Goal: Transaction & Acquisition: Download file/media

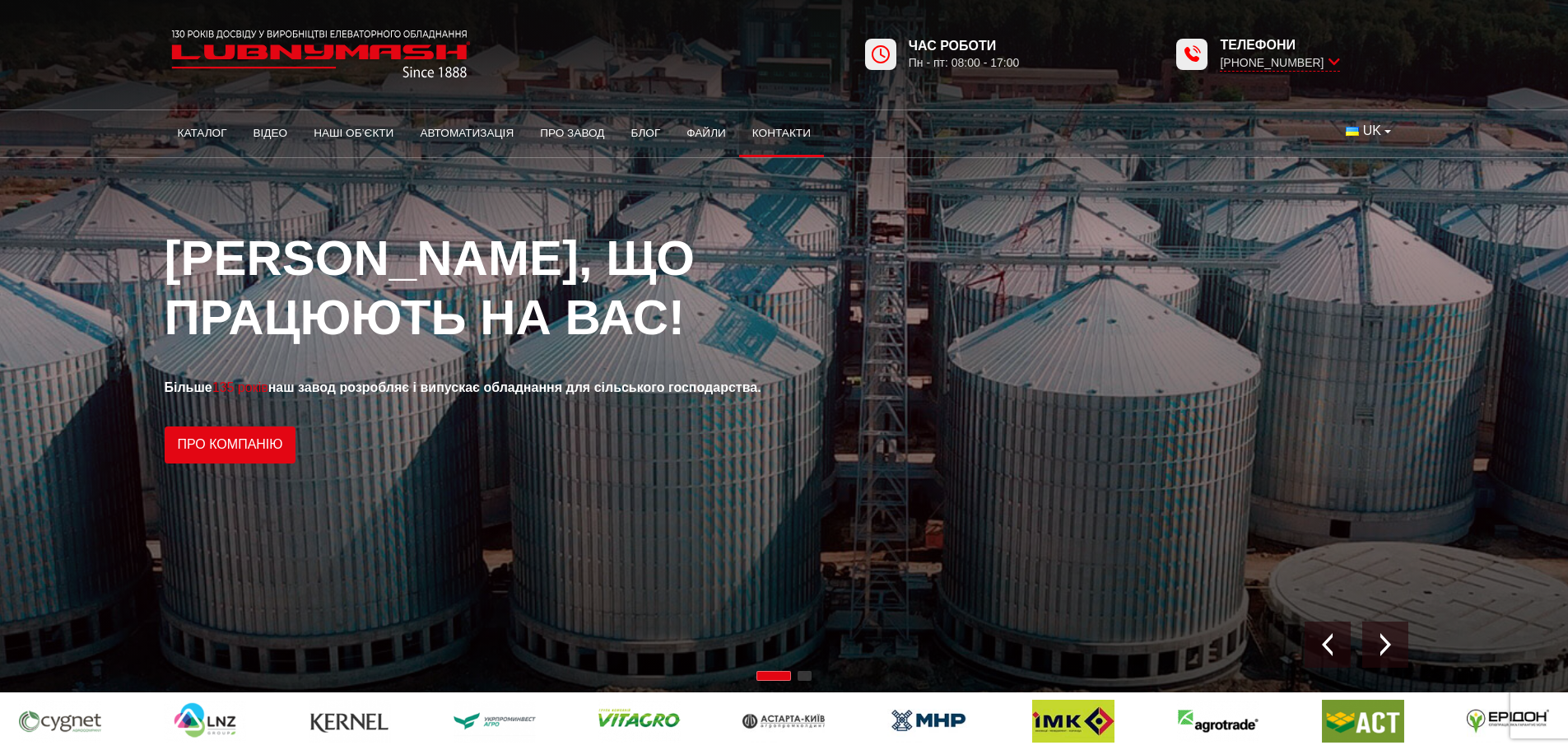
click at [773, 129] on link "Контакти" at bounding box center [782, 132] width 85 height 36
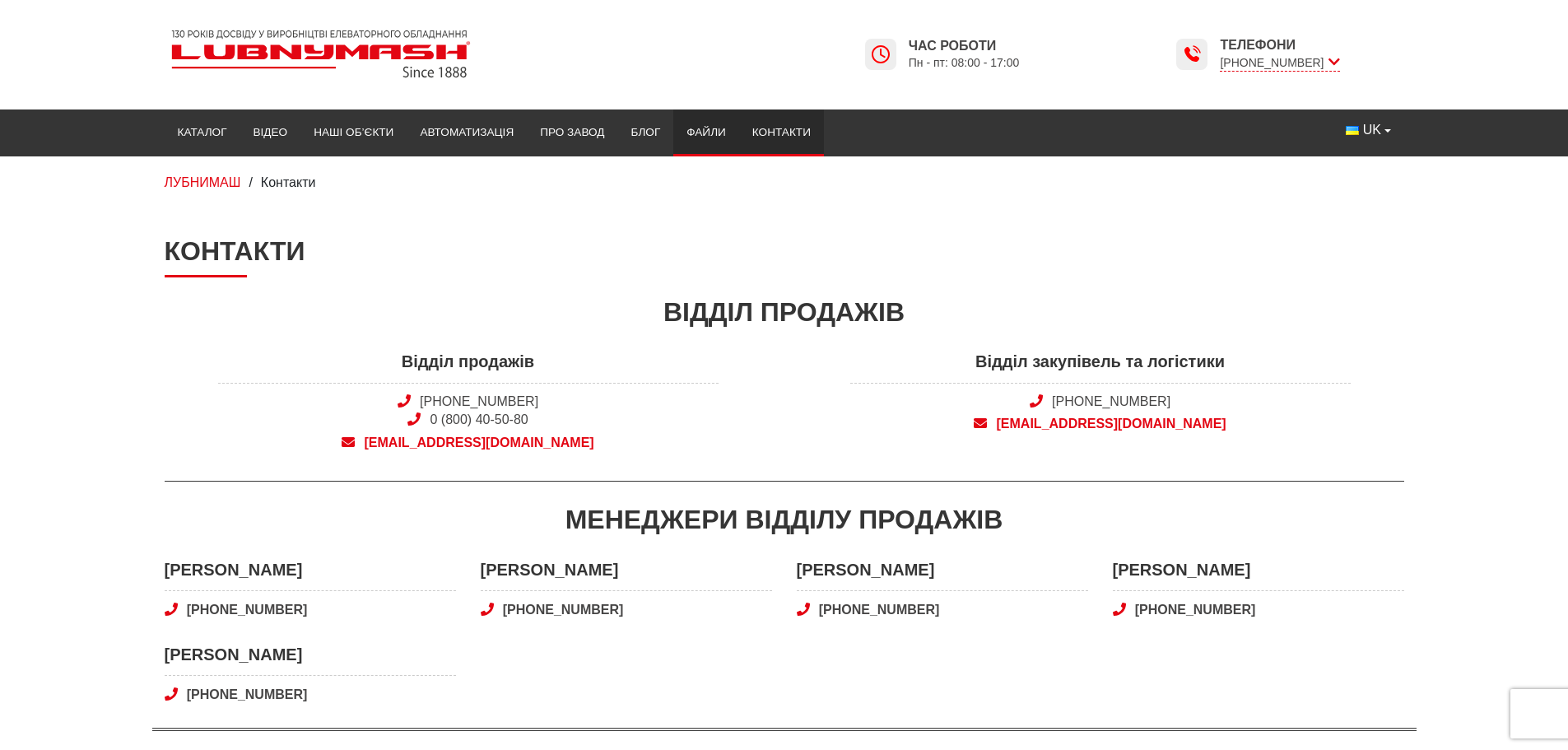
click at [699, 138] on link "Файли" at bounding box center [706, 132] width 66 height 36
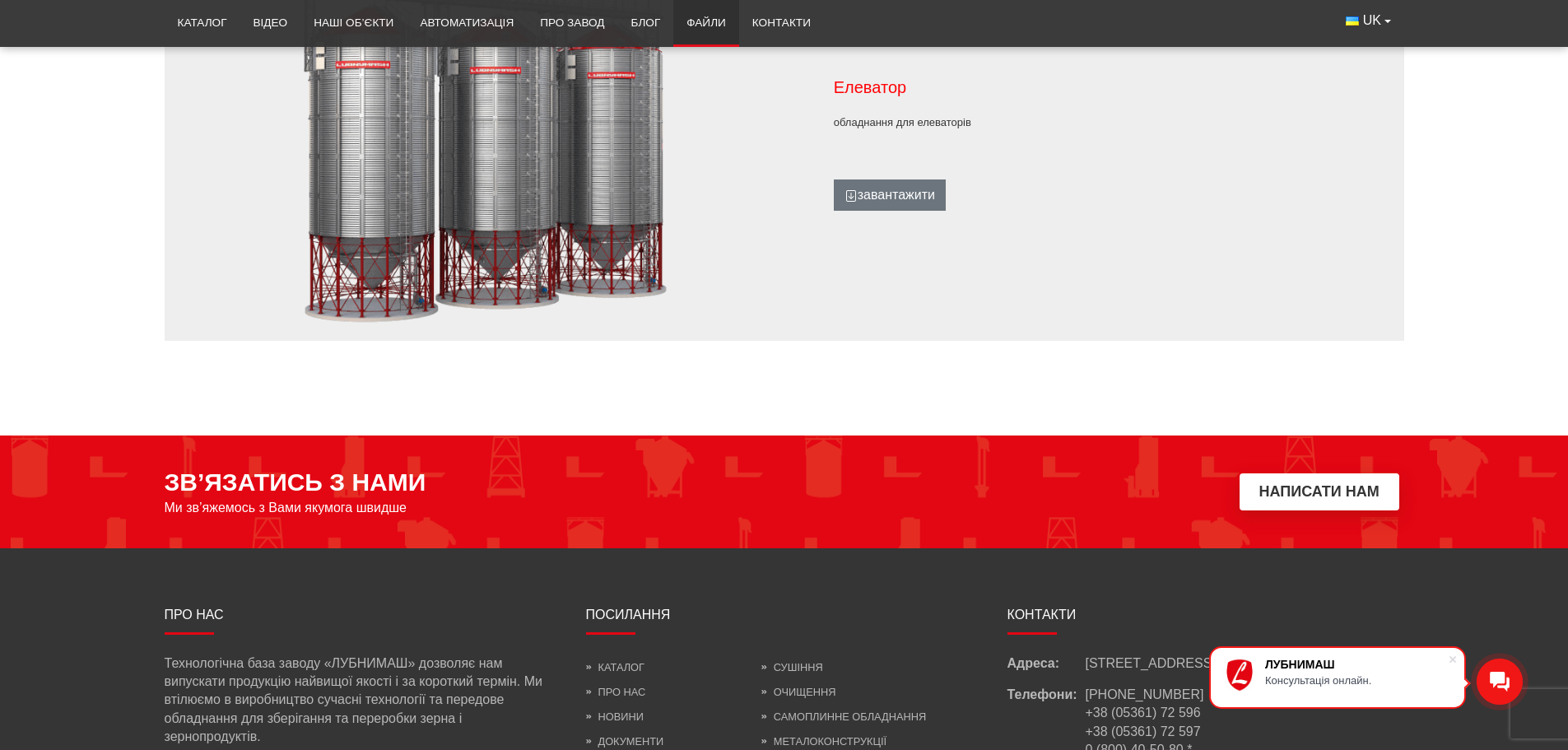
scroll to position [1789, 0]
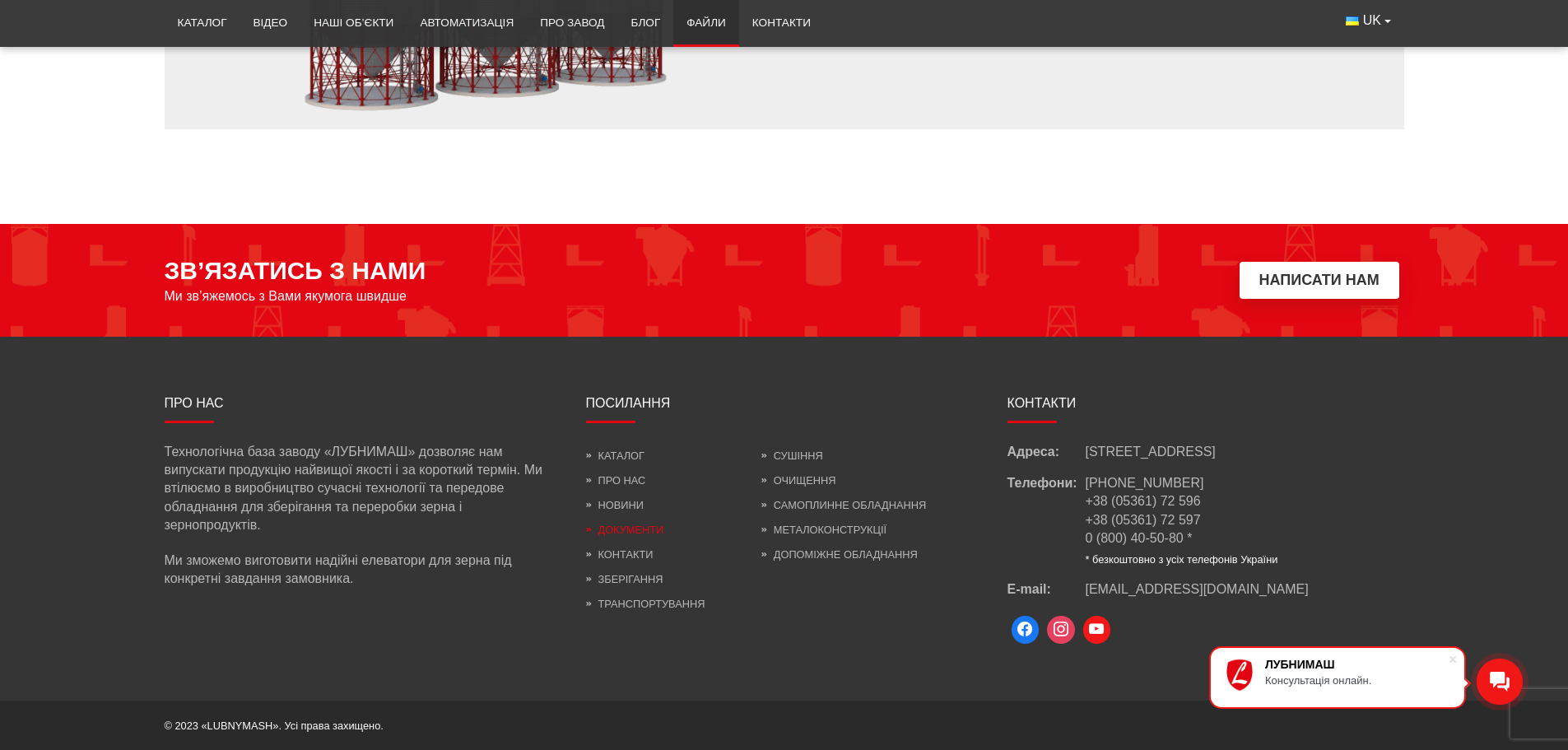
click at [657, 531] on link "Документи" at bounding box center [625, 529] width 78 height 12
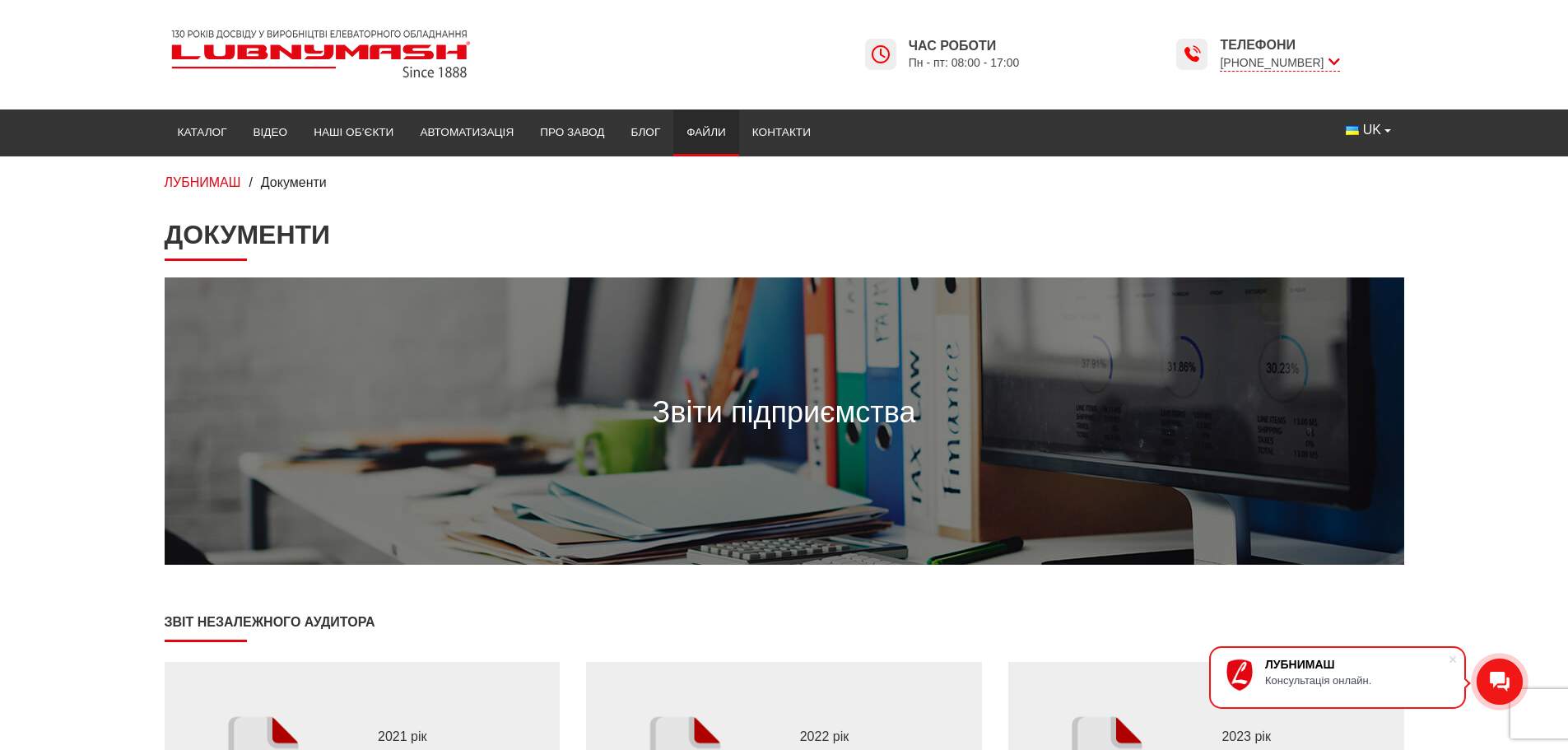
click at [738, 134] on link "Файли" at bounding box center [706, 132] width 66 height 36
click at [699, 146] on link "Файли" at bounding box center [706, 132] width 66 height 36
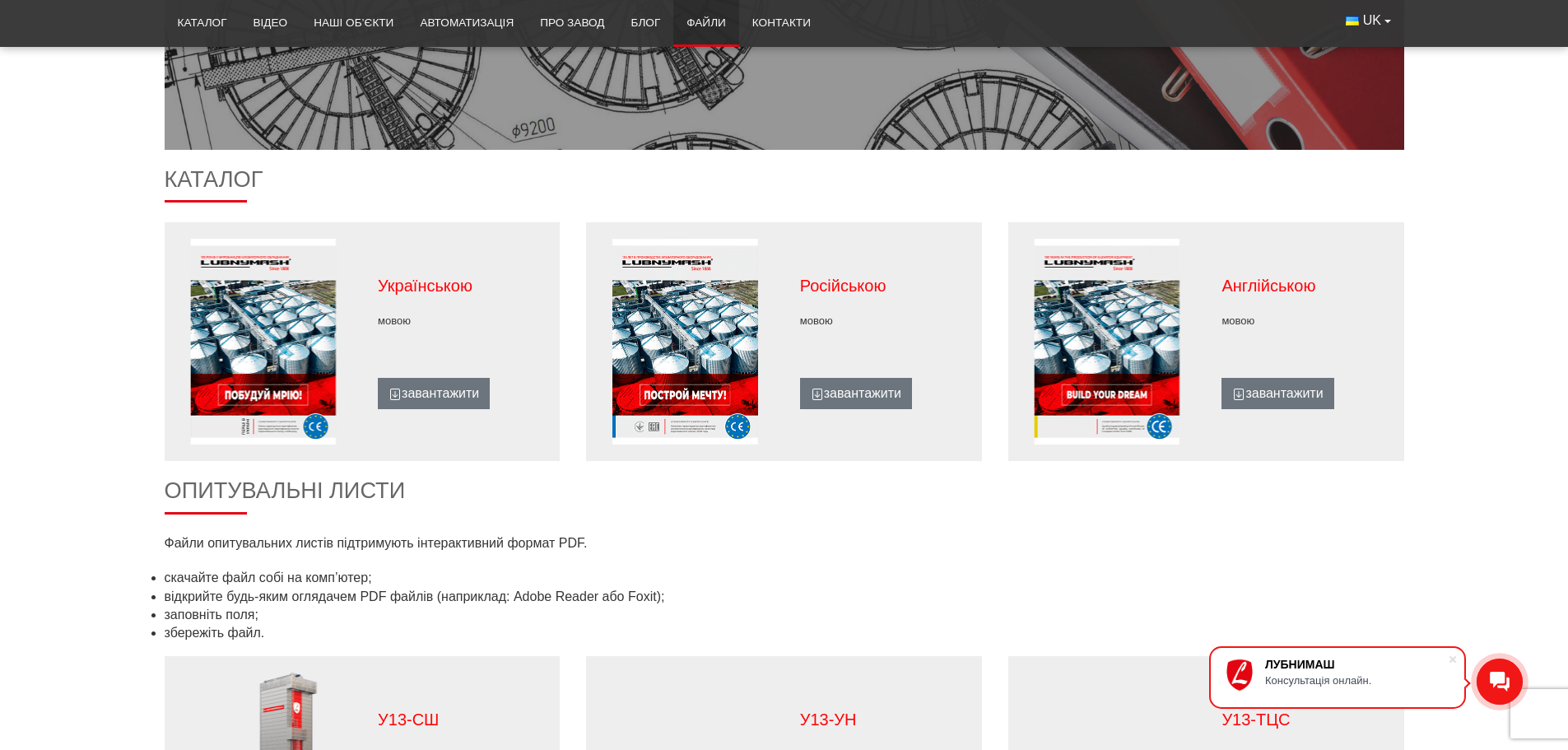
scroll to position [329, 0]
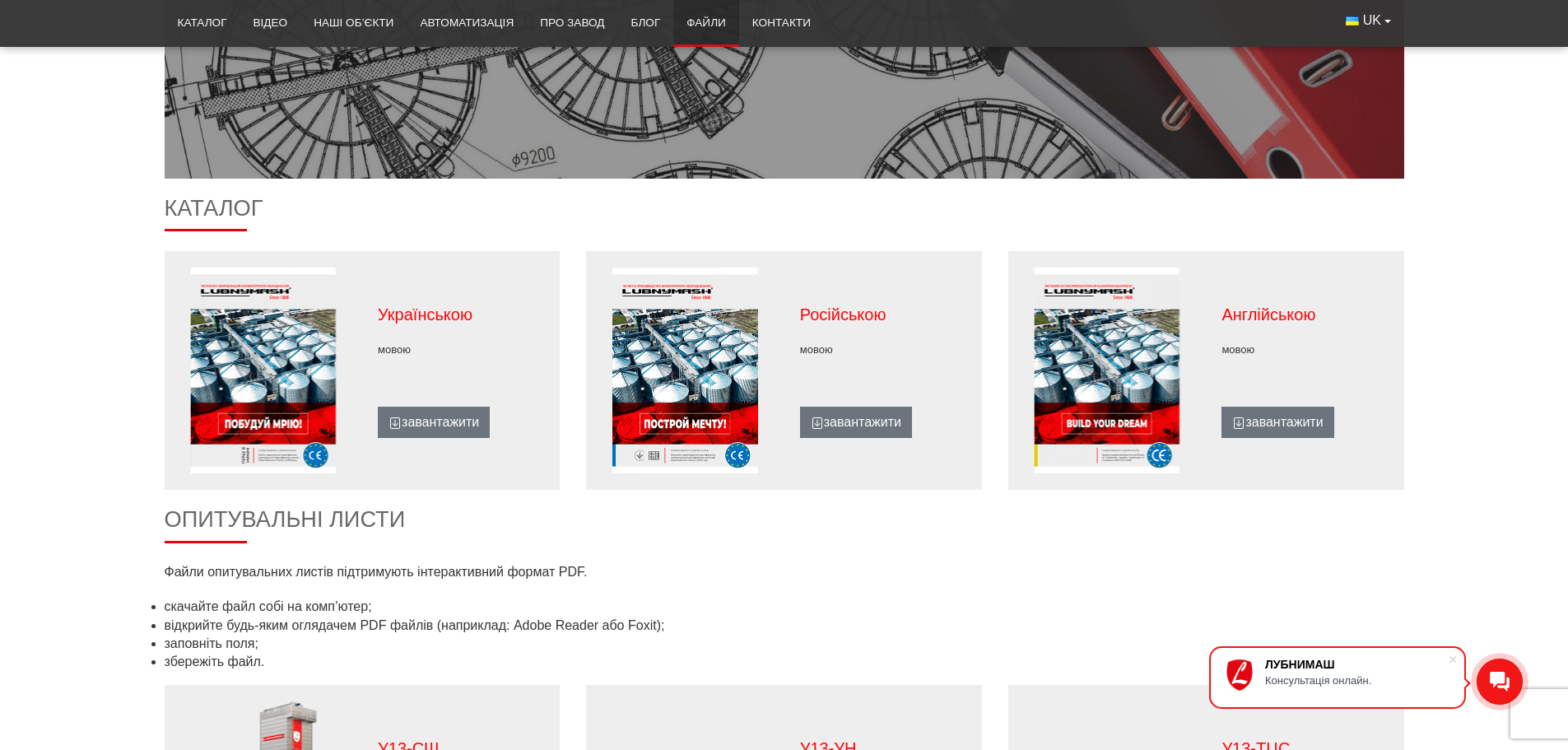
click at [291, 397] on figure at bounding box center [263, 370] width 198 height 206
click at [408, 436] on link "завантажити" at bounding box center [433, 422] width 112 height 32
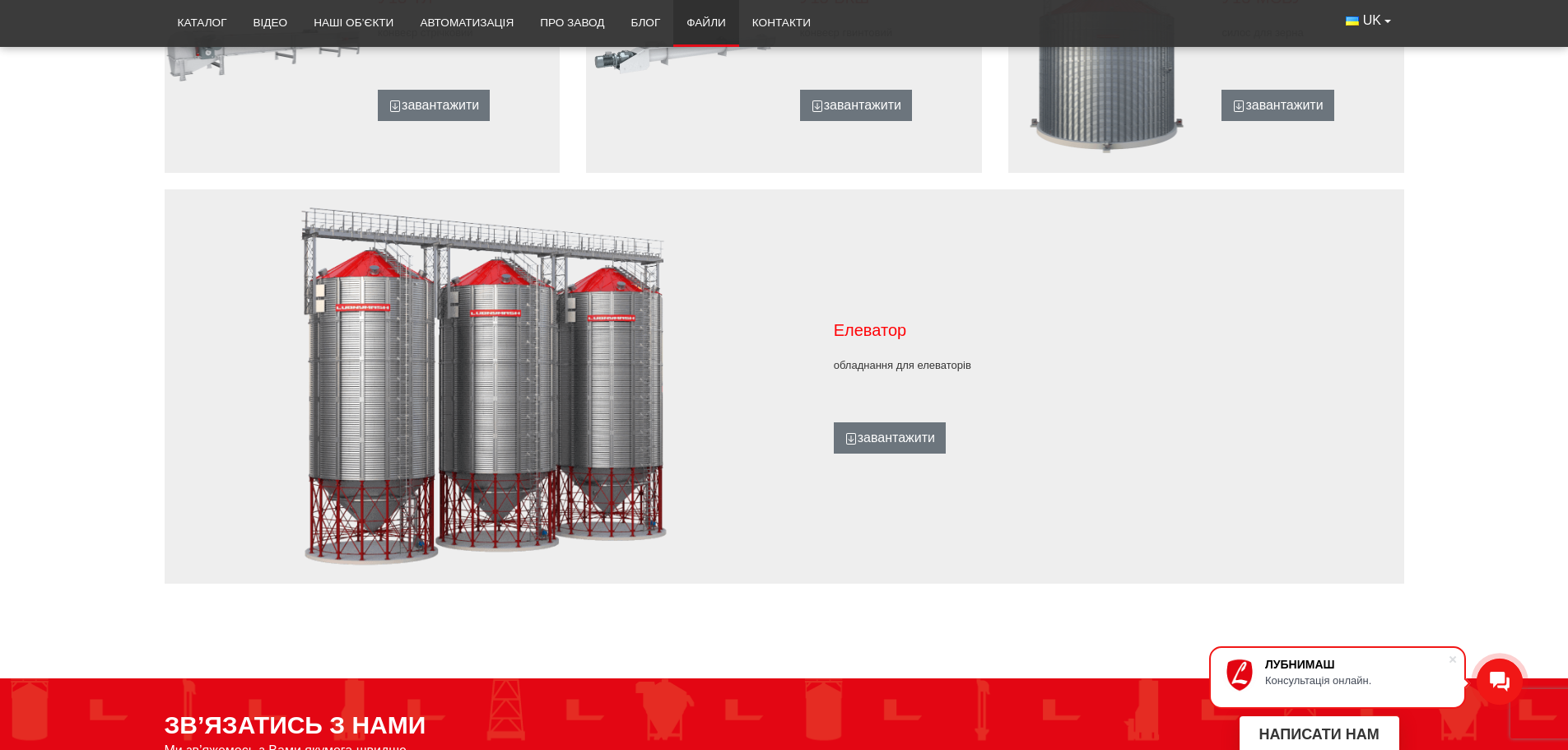
scroll to position [1317, 0]
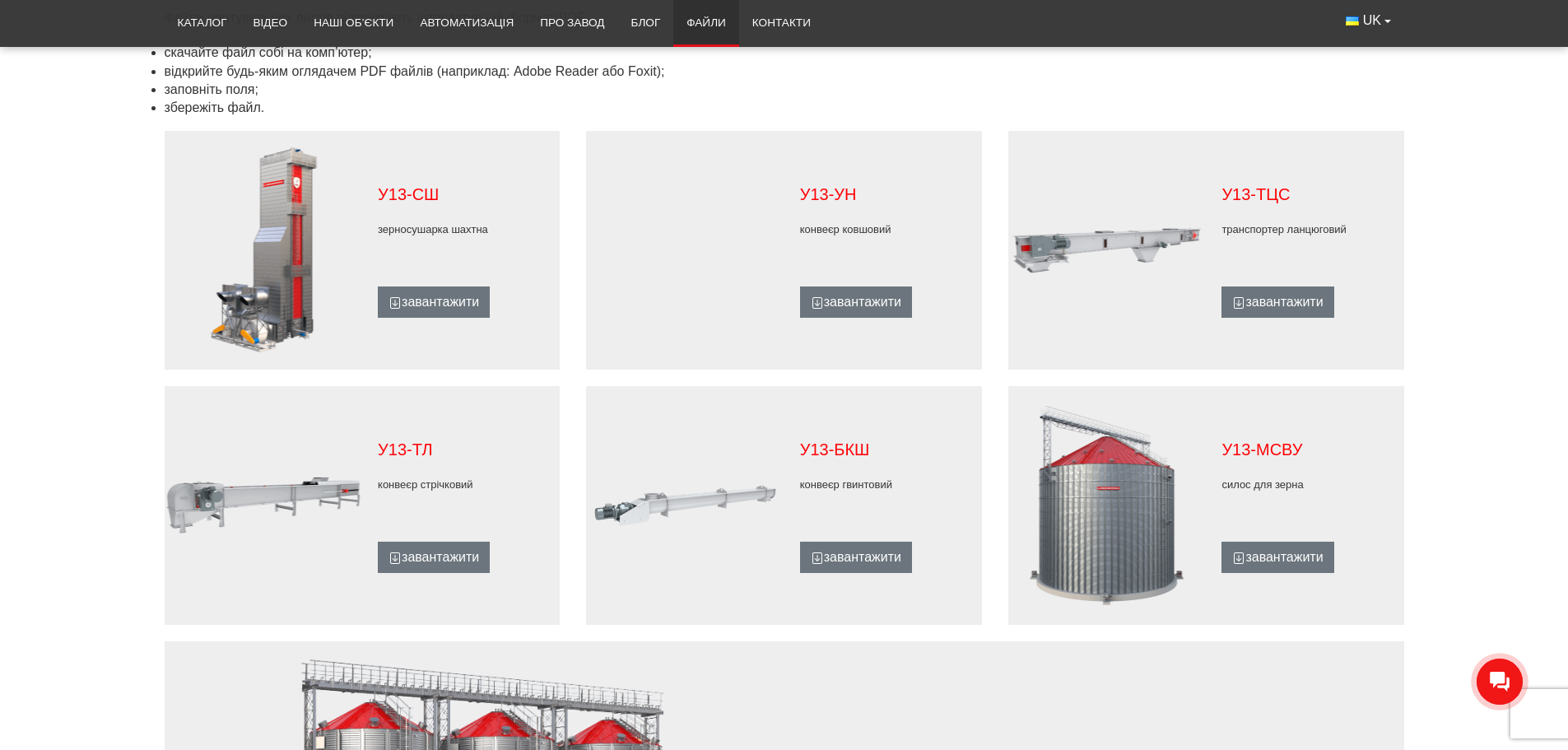
scroll to position [905, 0]
